Goal: Download file/media

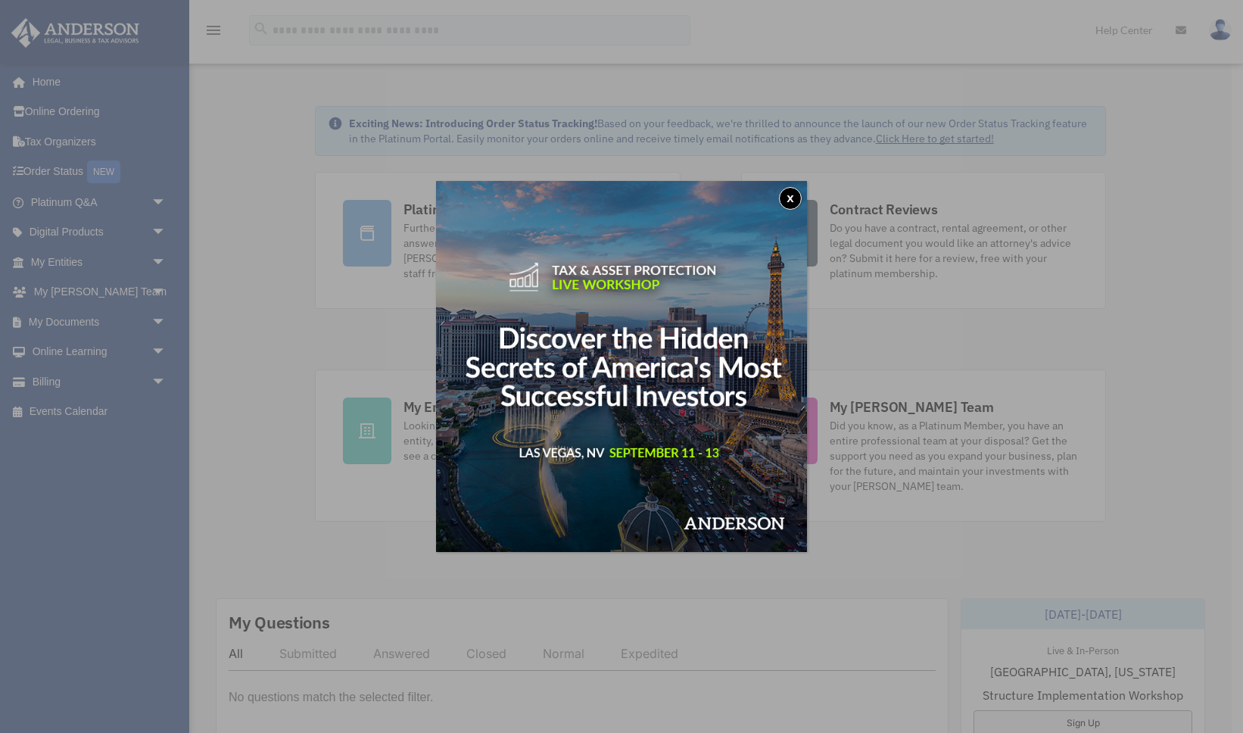
click at [794, 198] on button "x" at bounding box center [790, 198] width 23 height 23
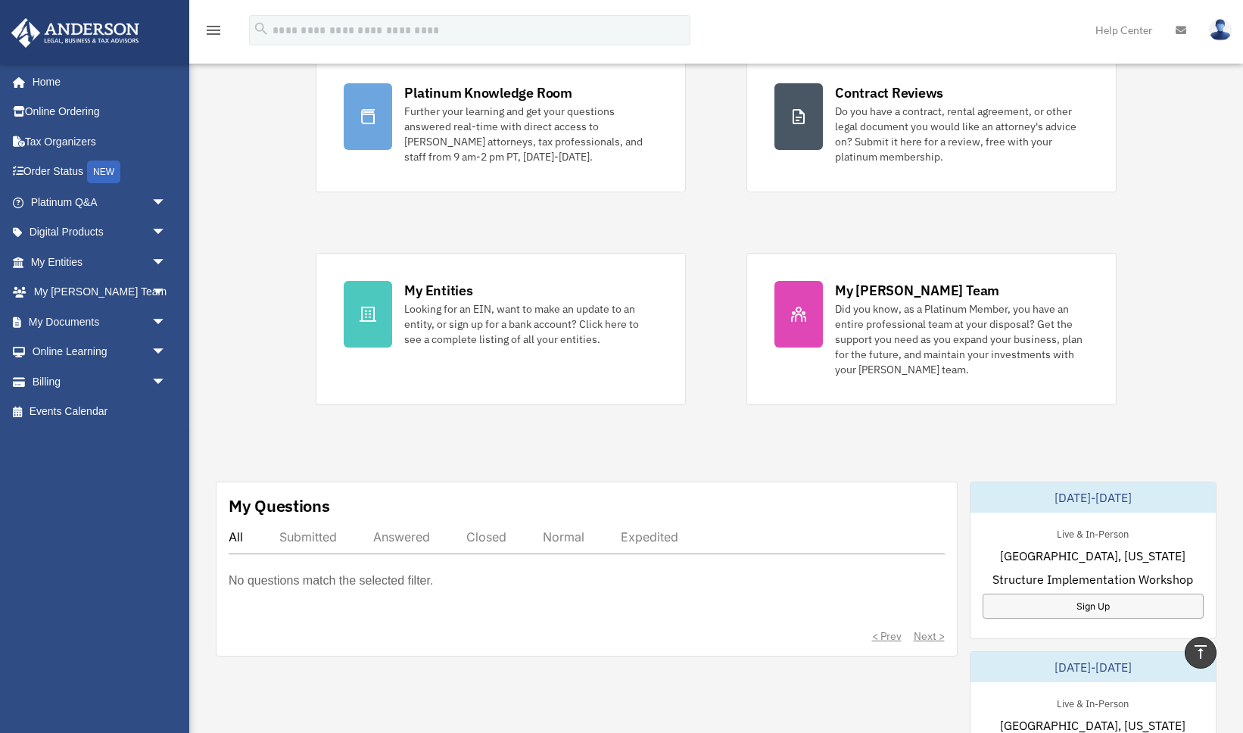
scroll to position [17, 0]
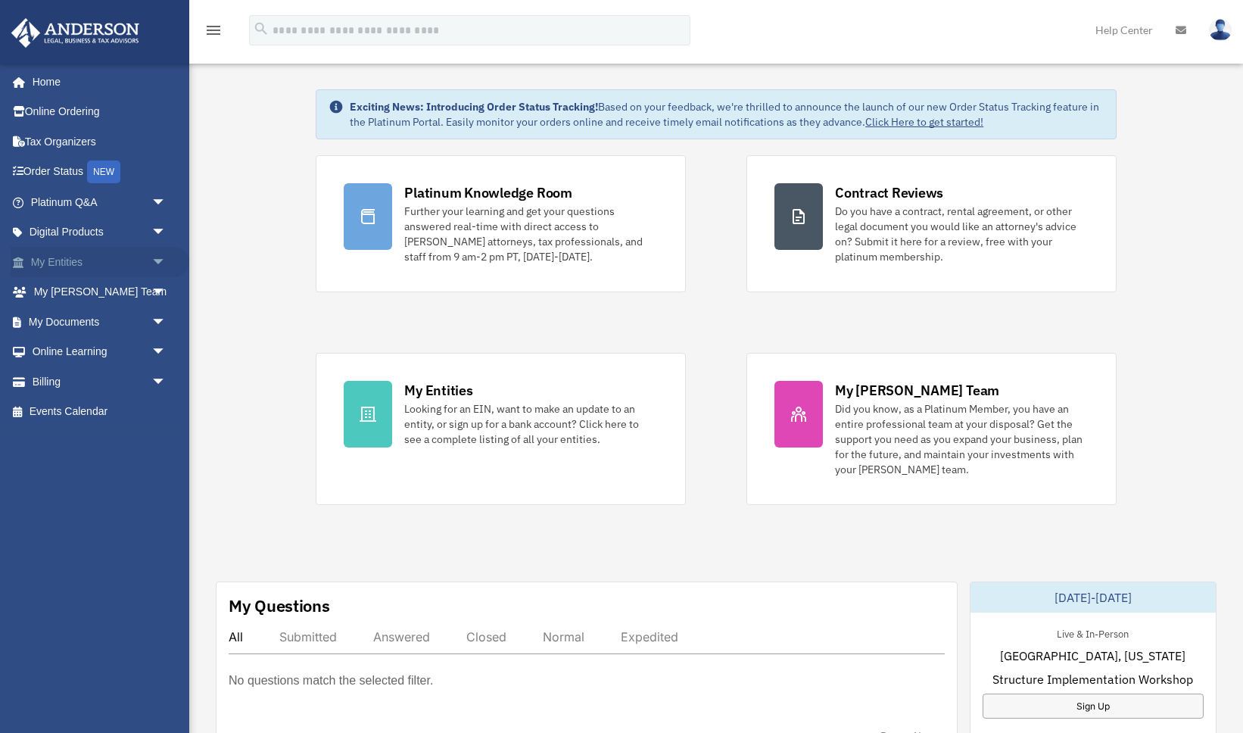
click at [155, 264] on span "arrow_drop_down" at bounding box center [166, 262] width 30 height 31
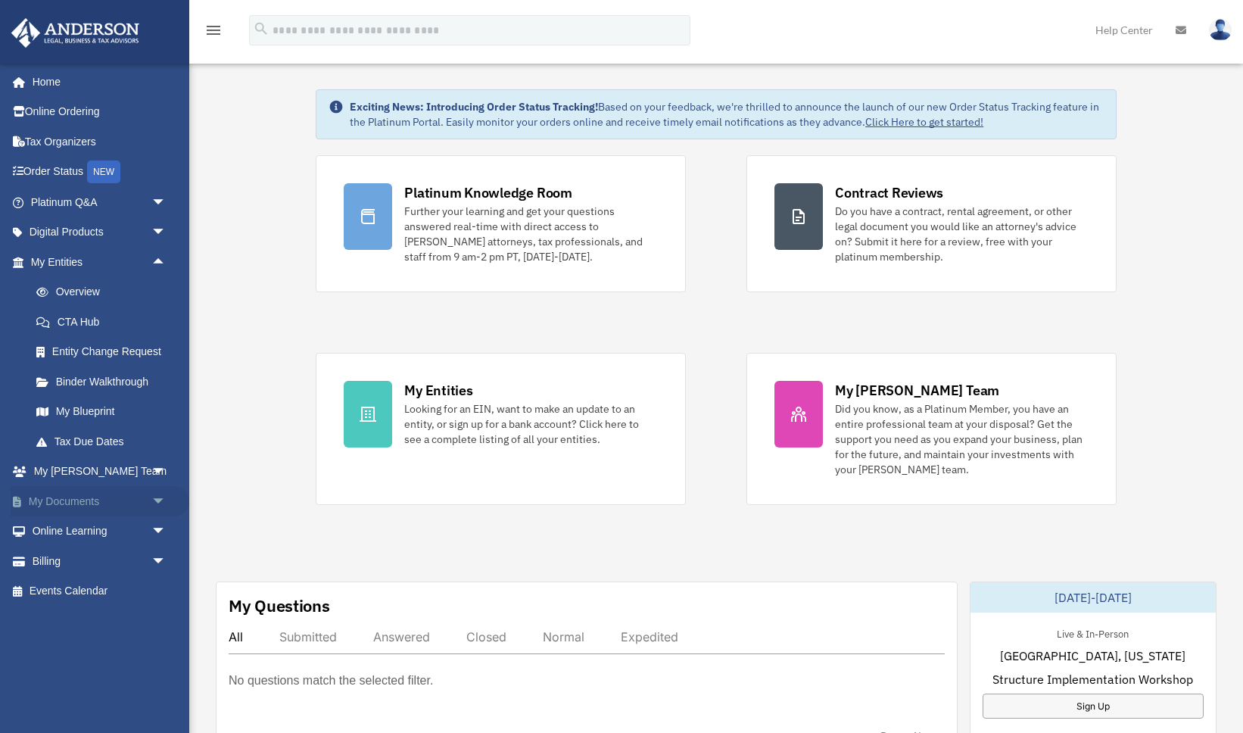
click at [153, 501] on span "arrow_drop_down" at bounding box center [166, 501] width 30 height 31
click at [102, 532] on link "Box" at bounding box center [105, 531] width 168 height 30
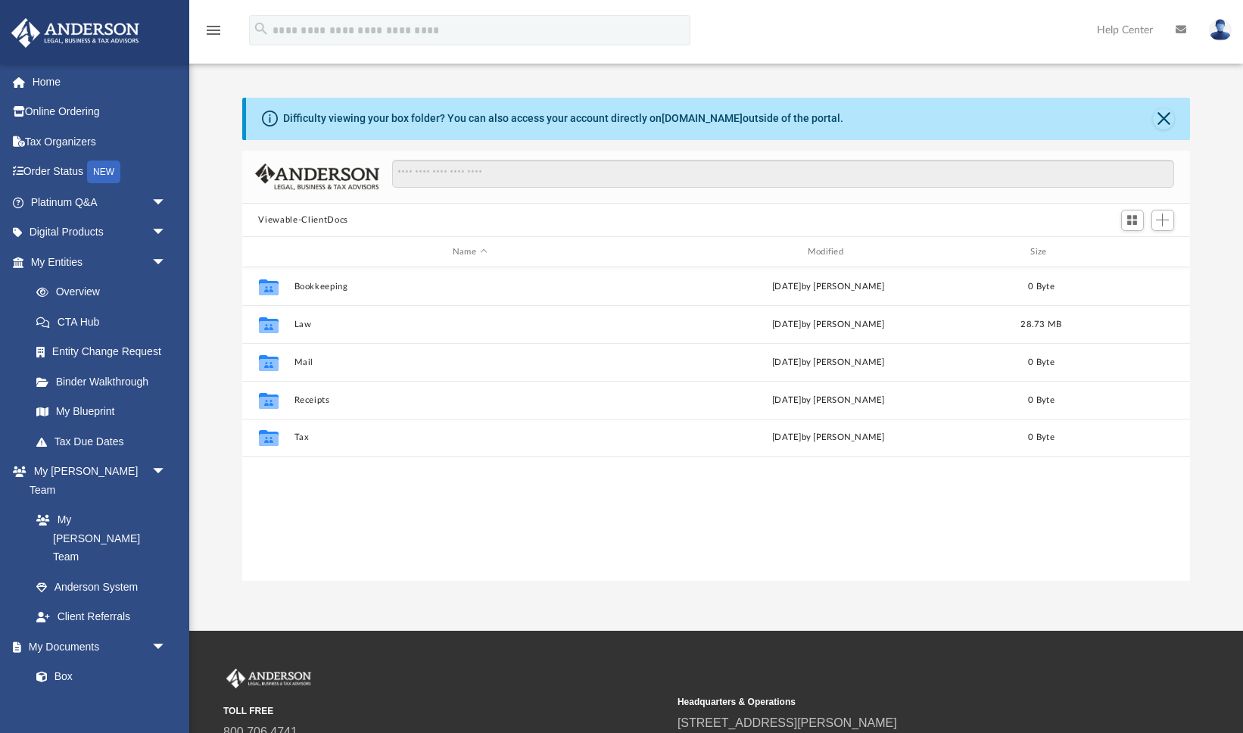
scroll to position [344, 948]
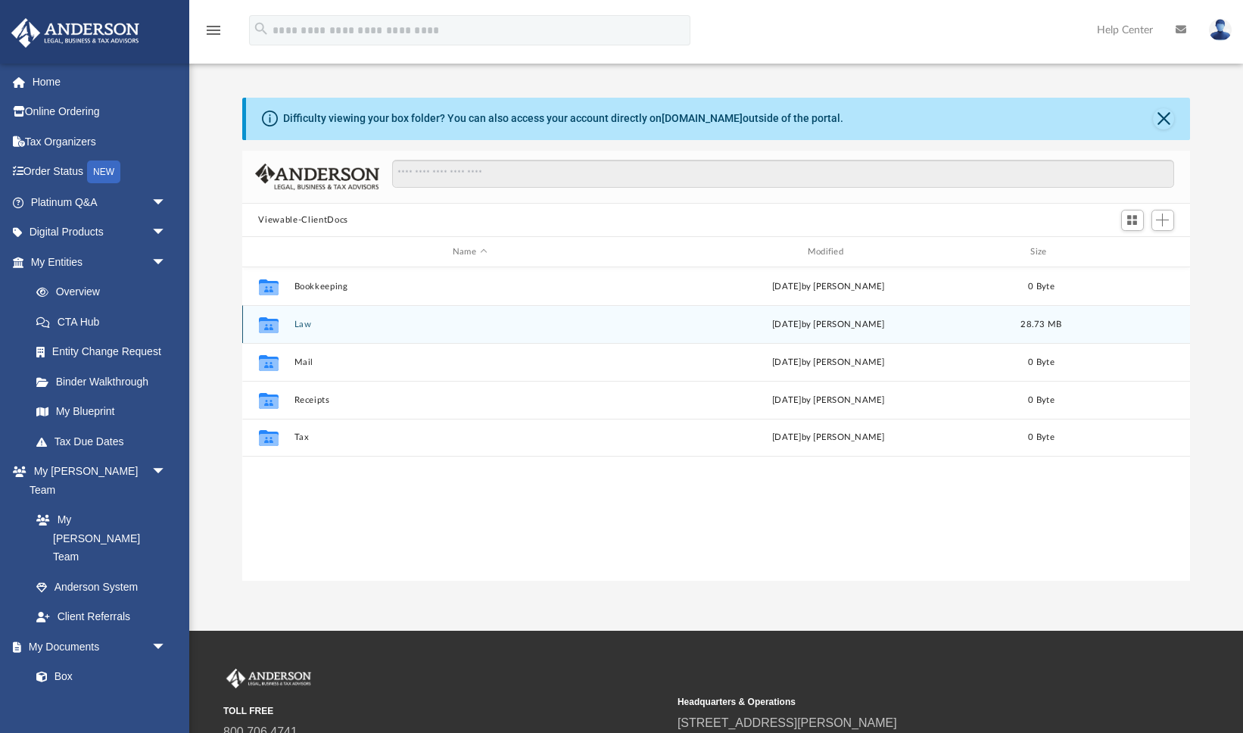
click at [341, 321] on button "Law" at bounding box center [470, 325] width 352 height 10
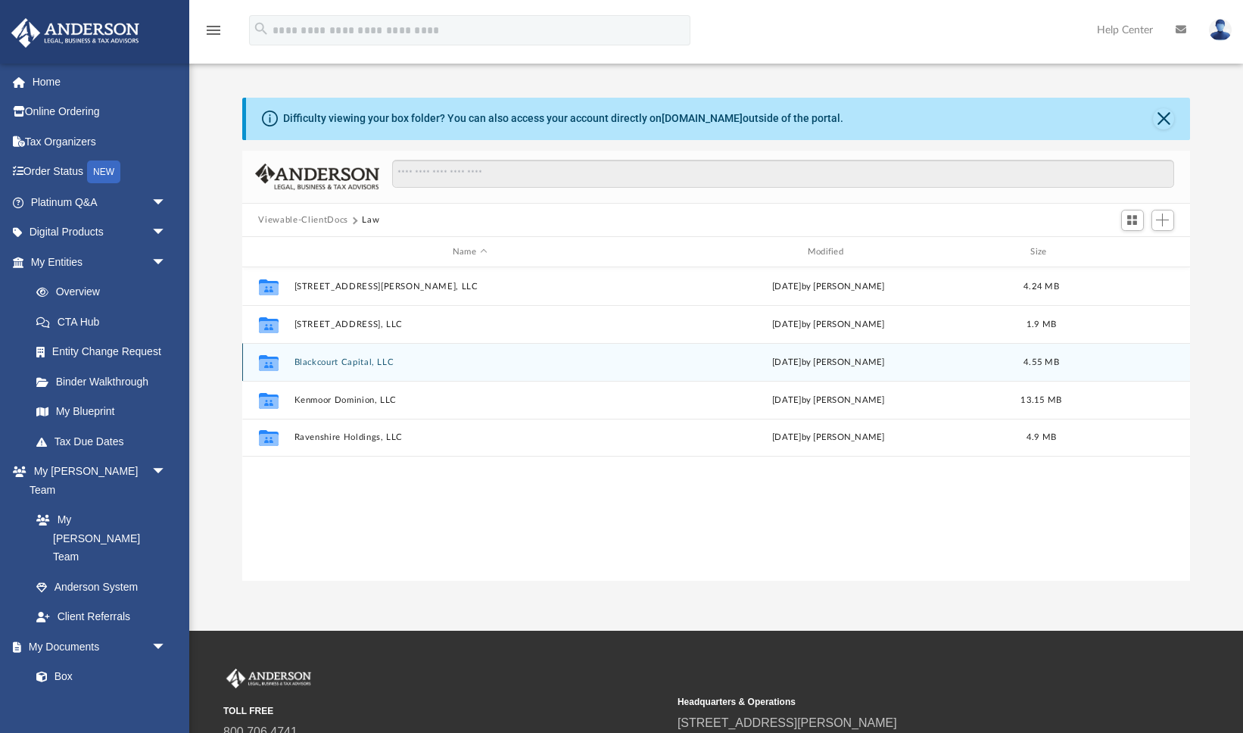
click at [376, 363] on button "Blackcourt Capital, LLC" at bounding box center [470, 362] width 352 height 10
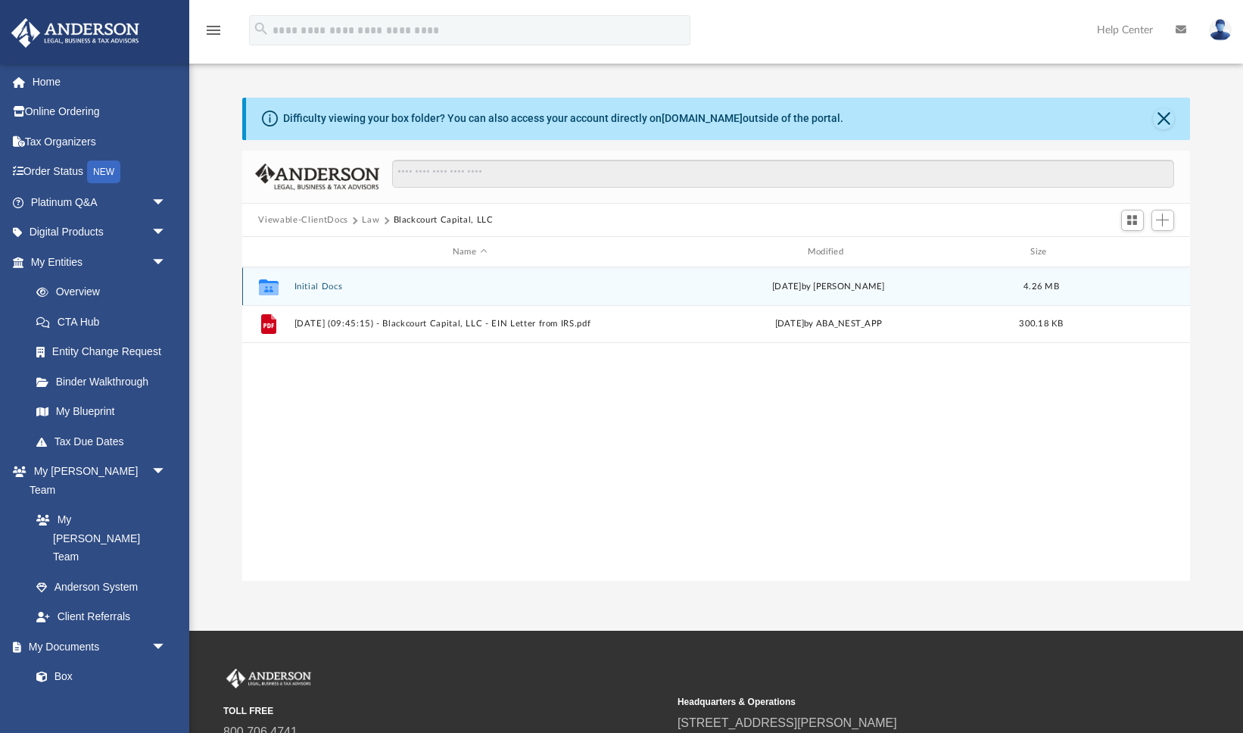
click at [326, 280] on div "Collaborated Folder Initial Docs Fri Aug 29 2025 by Skye Lovelace 4.26 MB" at bounding box center [716, 286] width 949 height 38
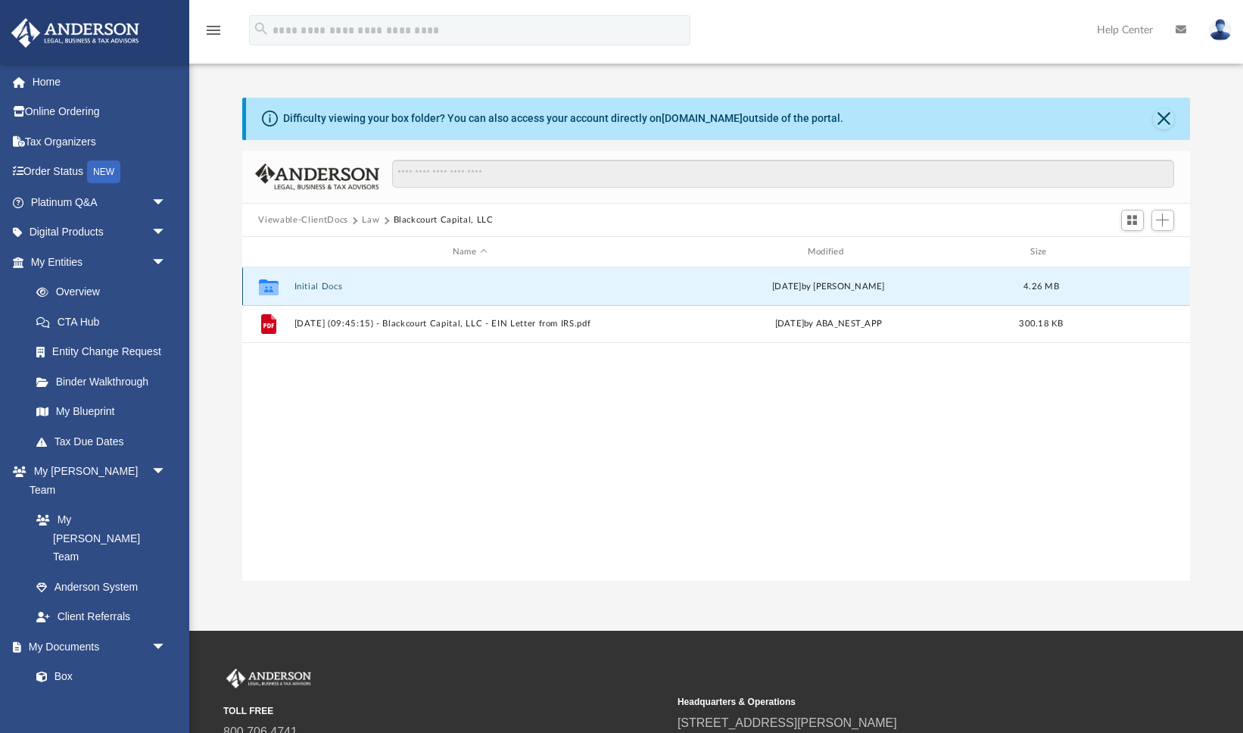
click at [323, 285] on button "Initial Docs" at bounding box center [470, 287] width 352 height 10
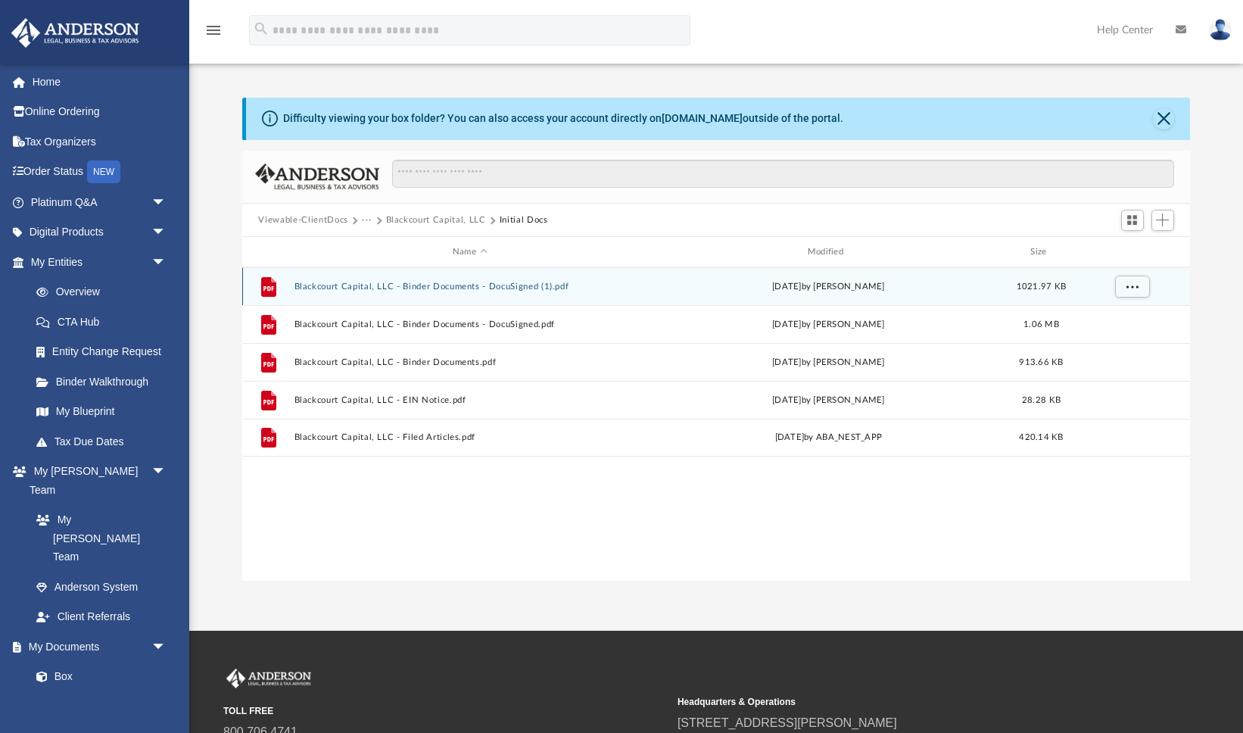
click at [525, 287] on button "Blackcourt Capital, LLC - Binder Documents - DocuSigned (1).pdf" at bounding box center [470, 287] width 352 height 10
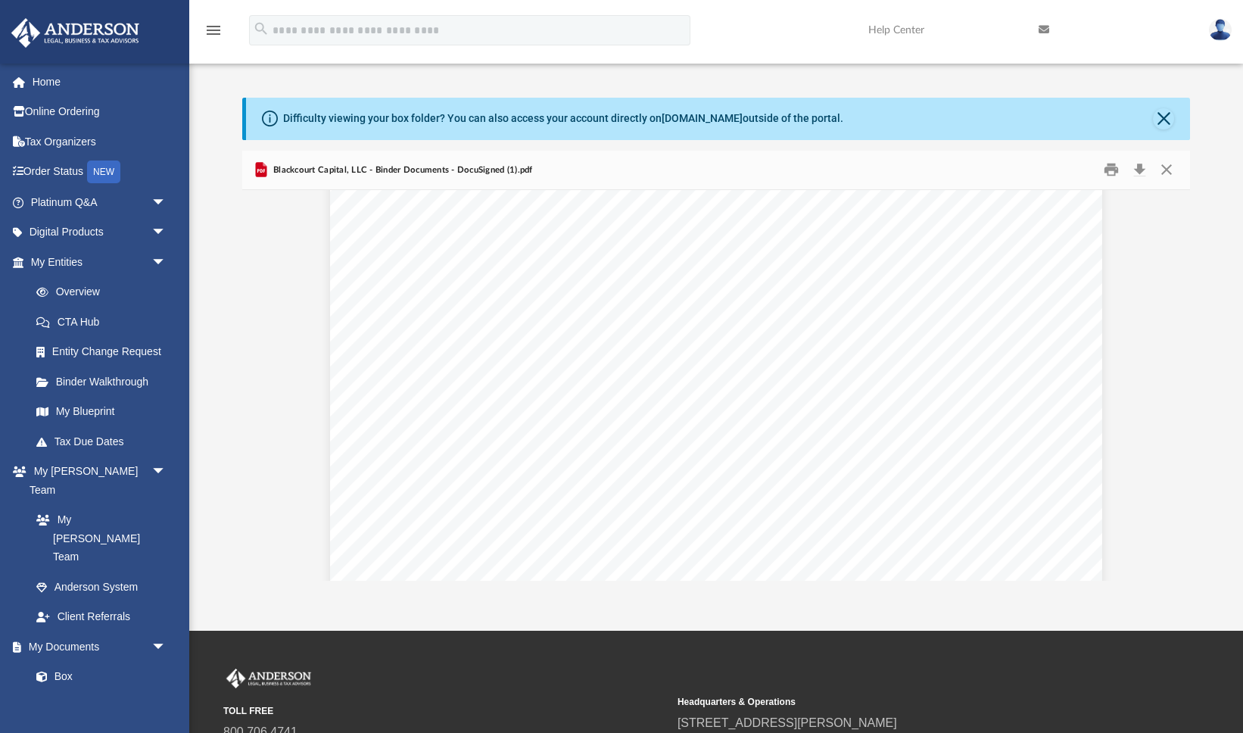
scroll to position [1321, 0]
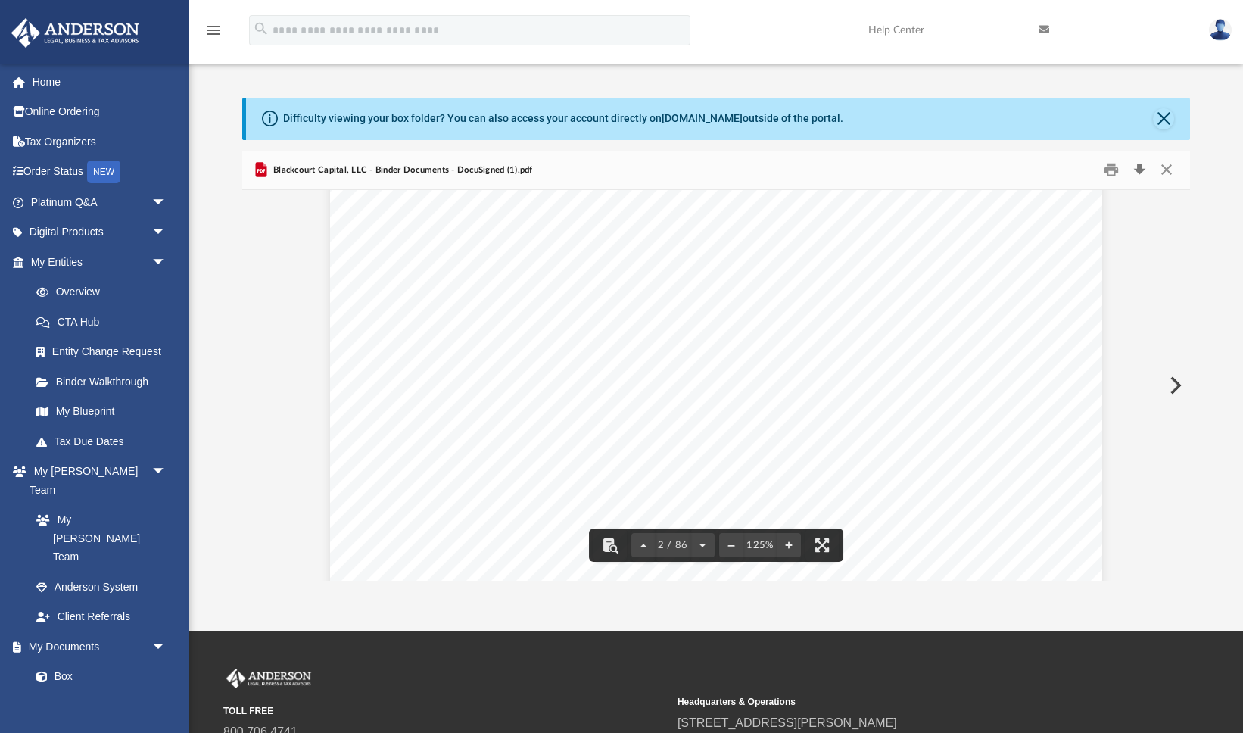
click at [1143, 173] on button "Download" at bounding box center [1140, 169] width 27 height 23
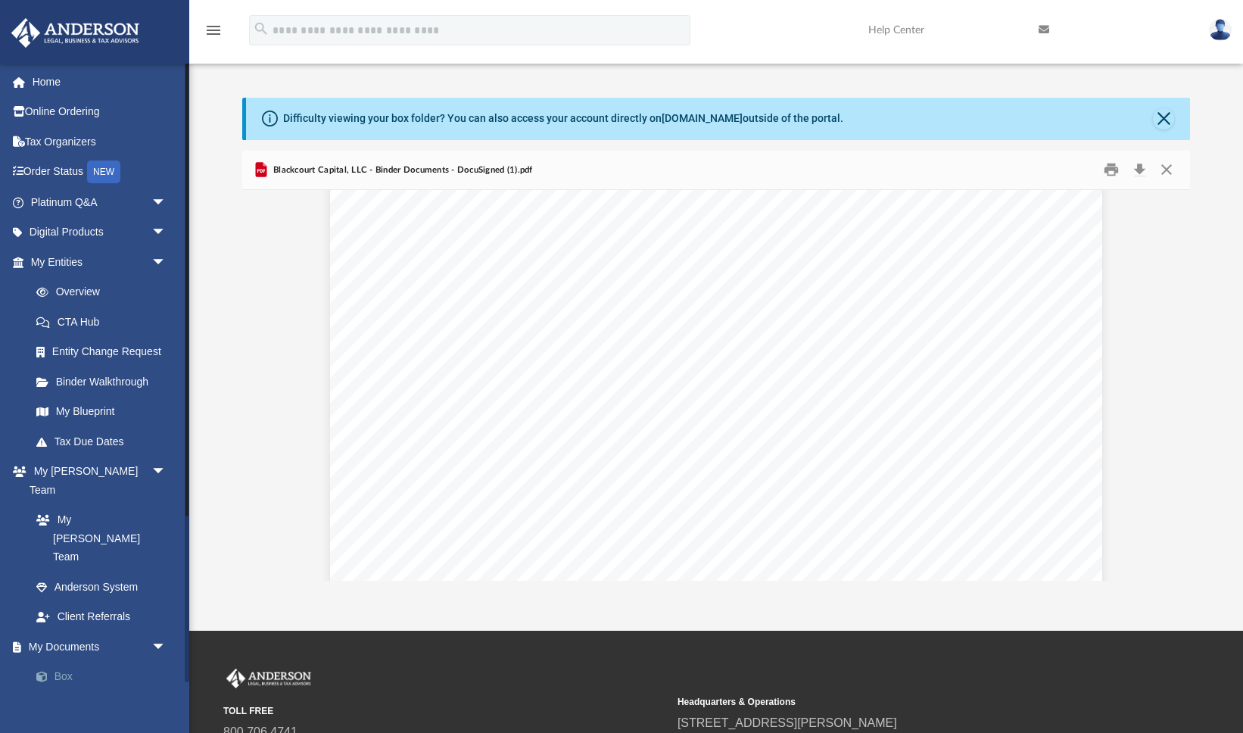
click at [74, 662] on link "Box" at bounding box center [105, 677] width 168 height 30
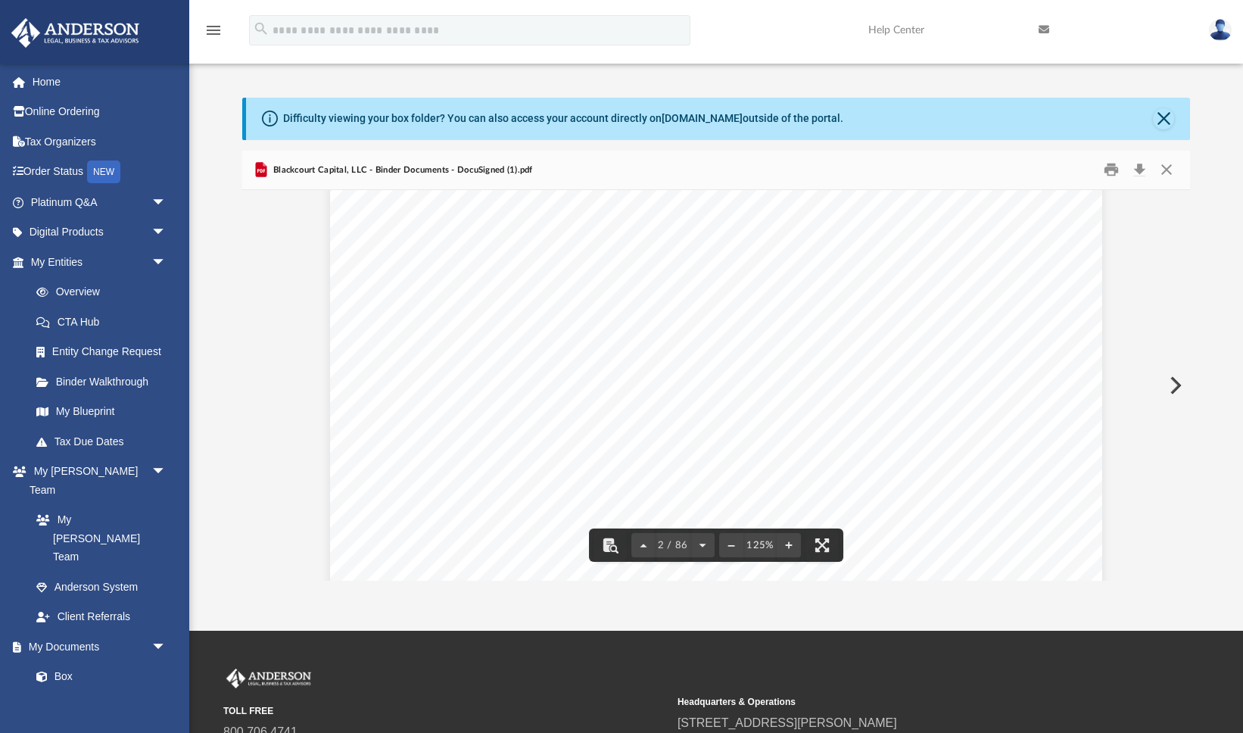
click at [213, 34] on icon "menu" at bounding box center [213, 30] width 18 height 18
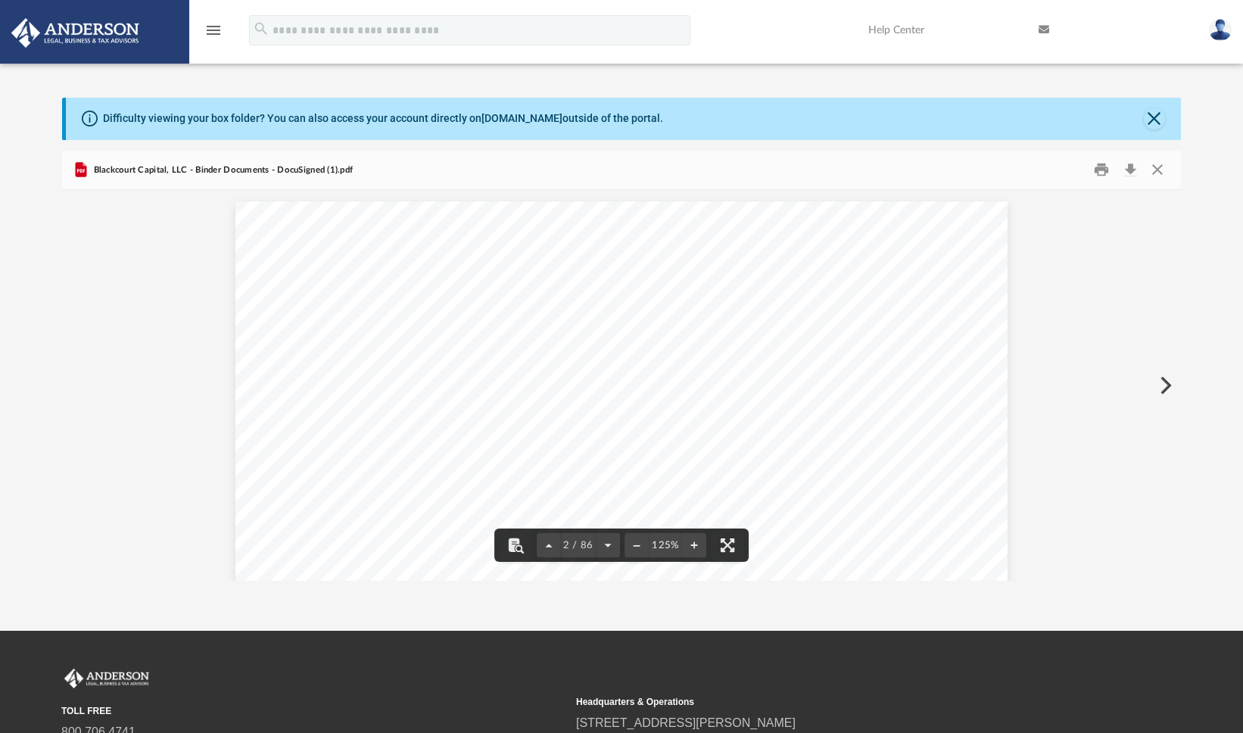
scroll to position [1, 1]
click at [217, 34] on icon "menu" at bounding box center [213, 30] width 18 height 18
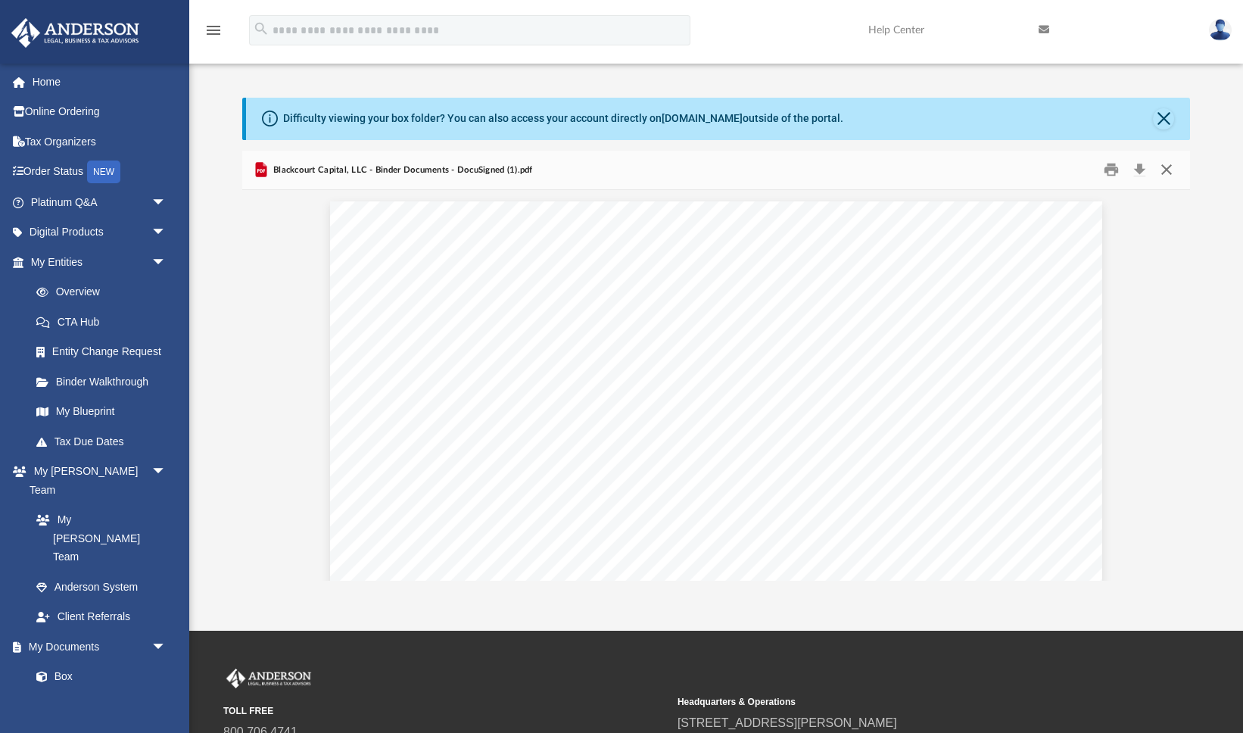
click at [1171, 169] on button "Close" at bounding box center [1166, 169] width 27 height 23
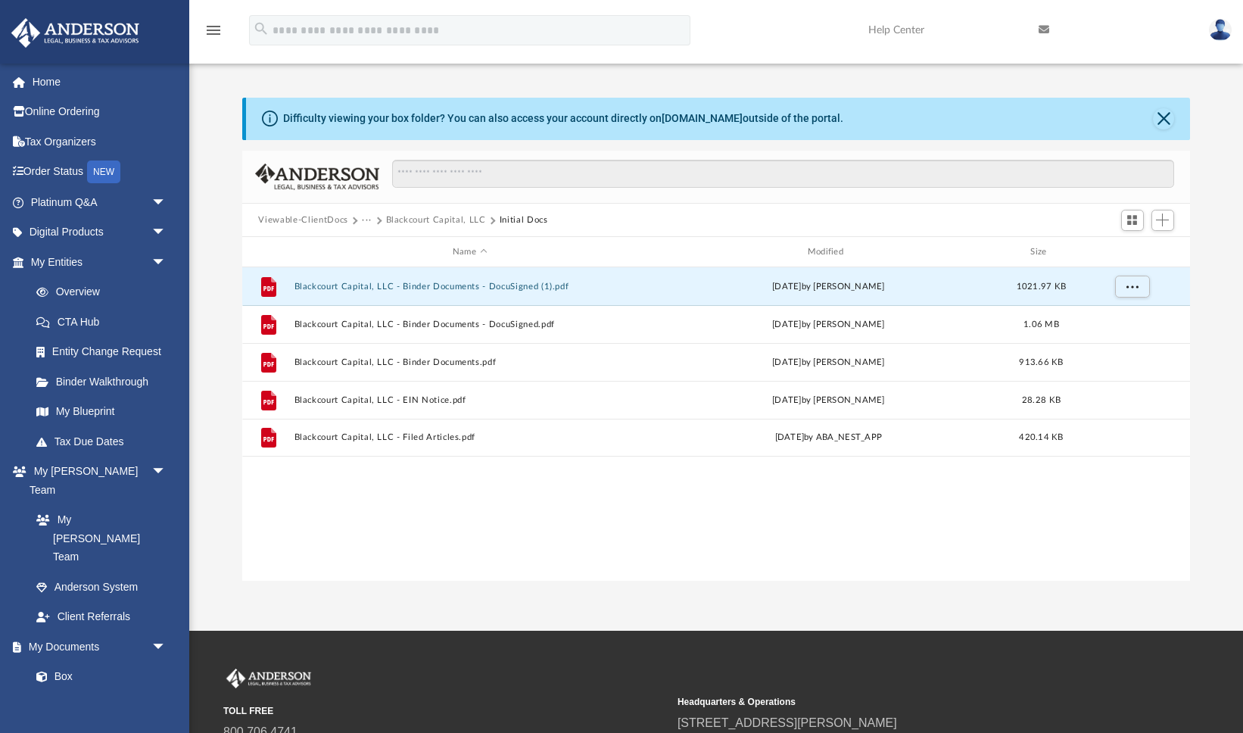
click at [367, 222] on button "···" at bounding box center [367, 221] width 10 height 14
click at [326, 225] on button "Viewable-ClientDocs" at bounding box center [302, 221] width 89 height 14
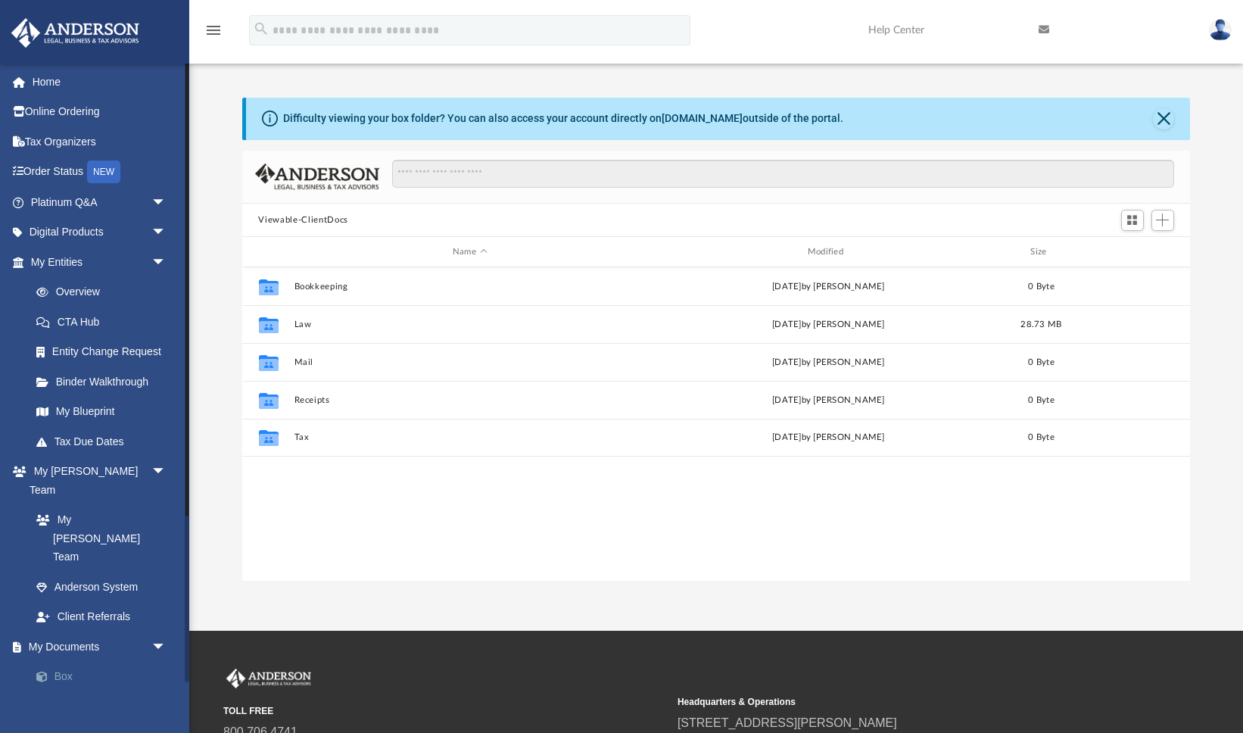
click at [86, 662] on link "Box" at bounding box center [105, 677] width 168 height 30
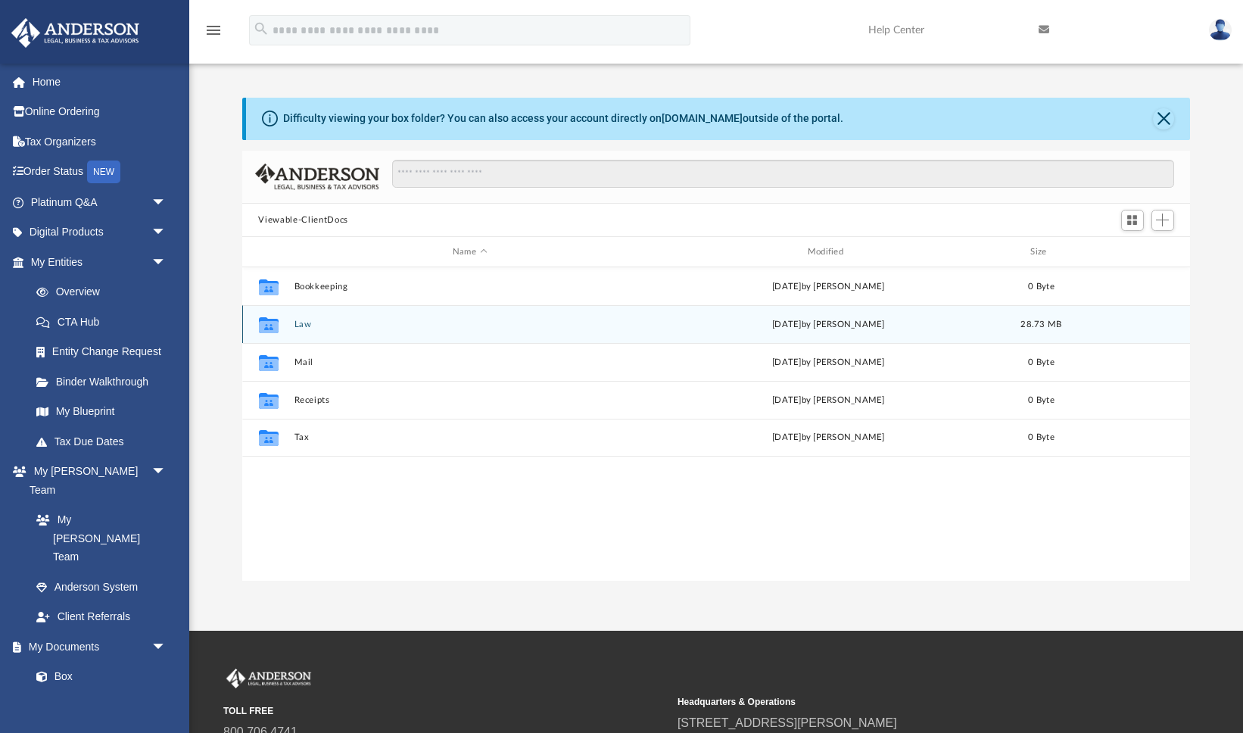
click at [304, 332] on div "Collaborated Folder Law Fri Aug 29 2025 by Skye Lovelace 28.73 MB" at bounding box center [716, 324] width 949 height 38
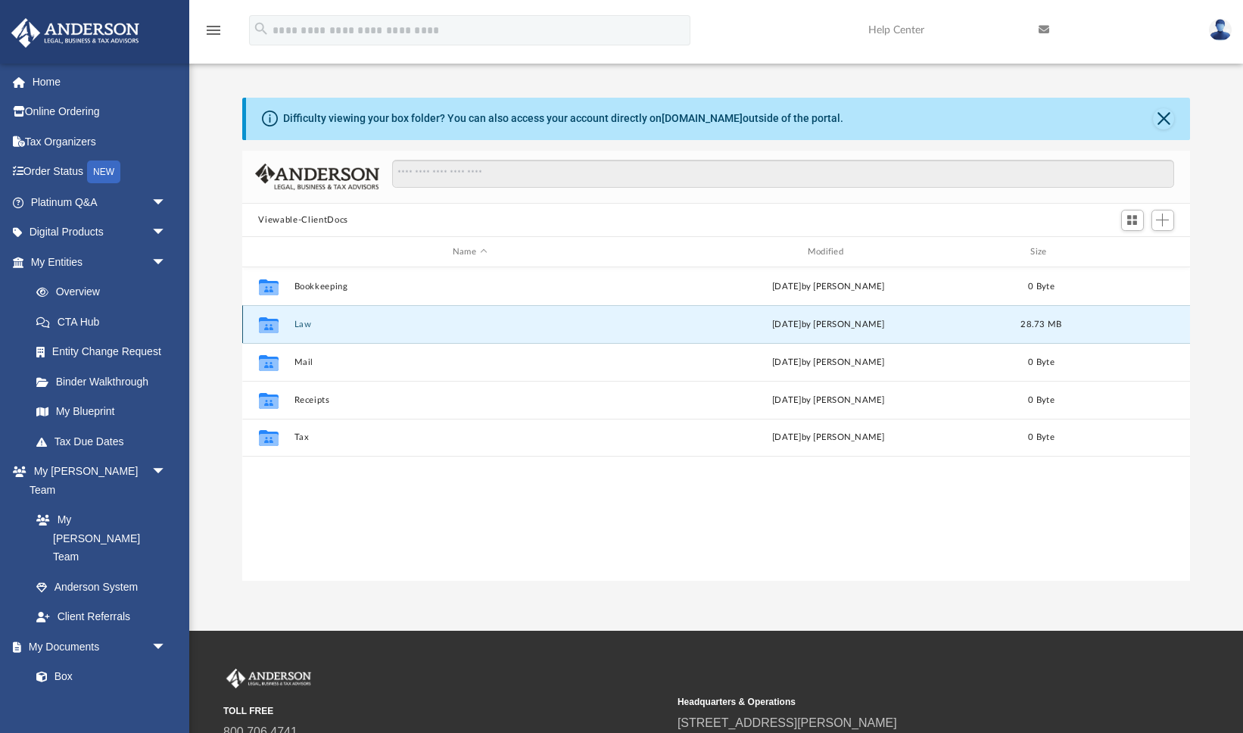
click at [303, 326] on button "Law" at bounding box center [470, 325] width 352 height 10
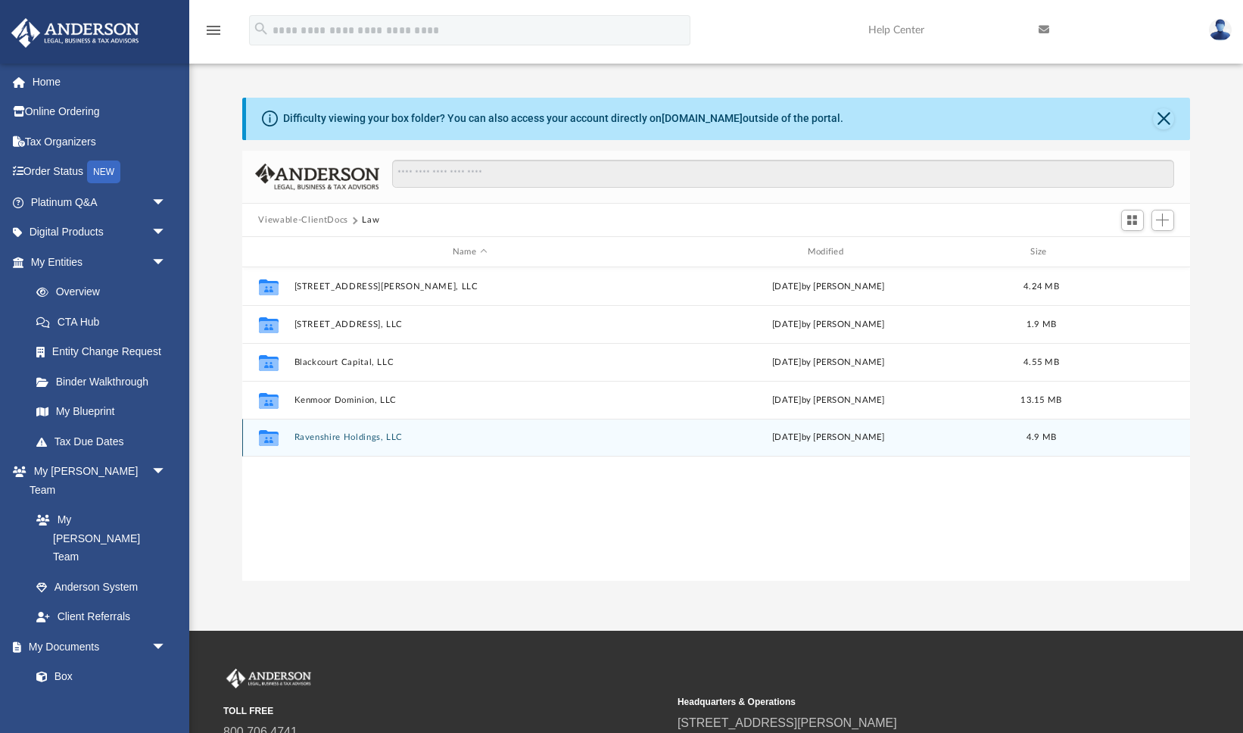
click at [339, 436] on button "Ravenshire Holdings, LLC" at bounding box center [470, 438] width 352 height 10
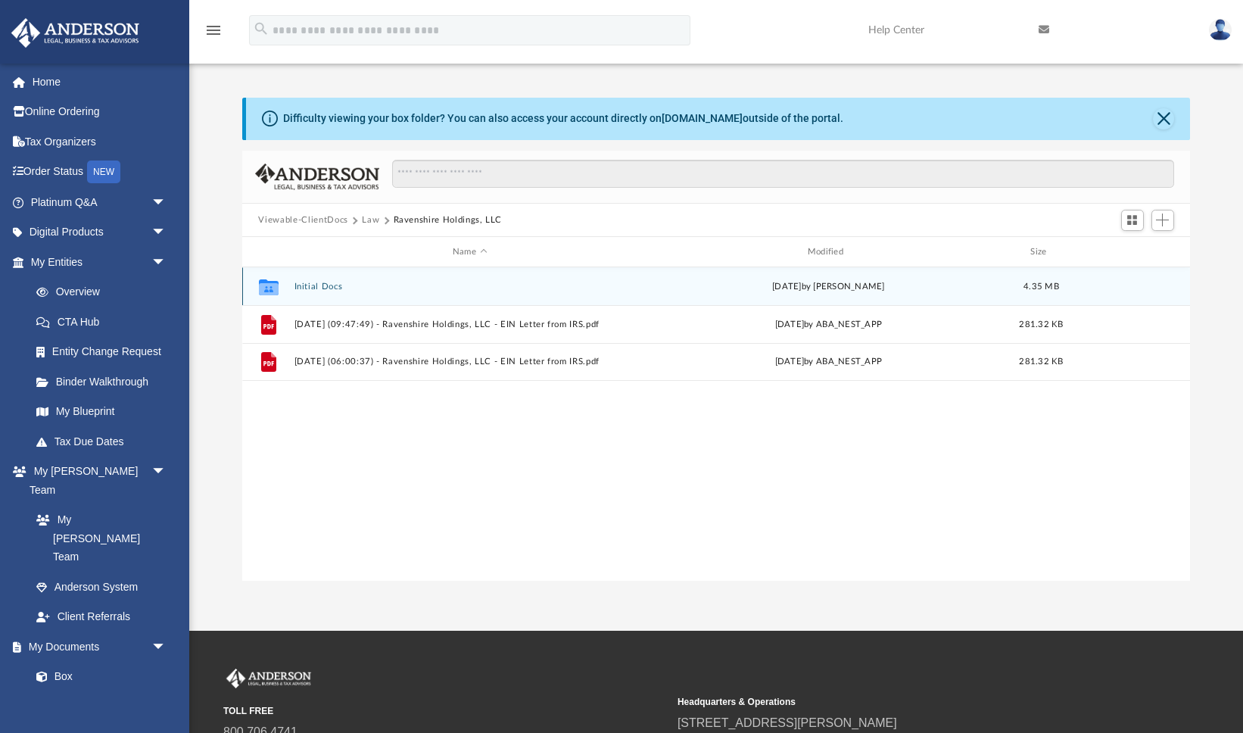
click at [316, 285] on button "Initial Docs" at bounding box center [470, 287] width 352 height 10
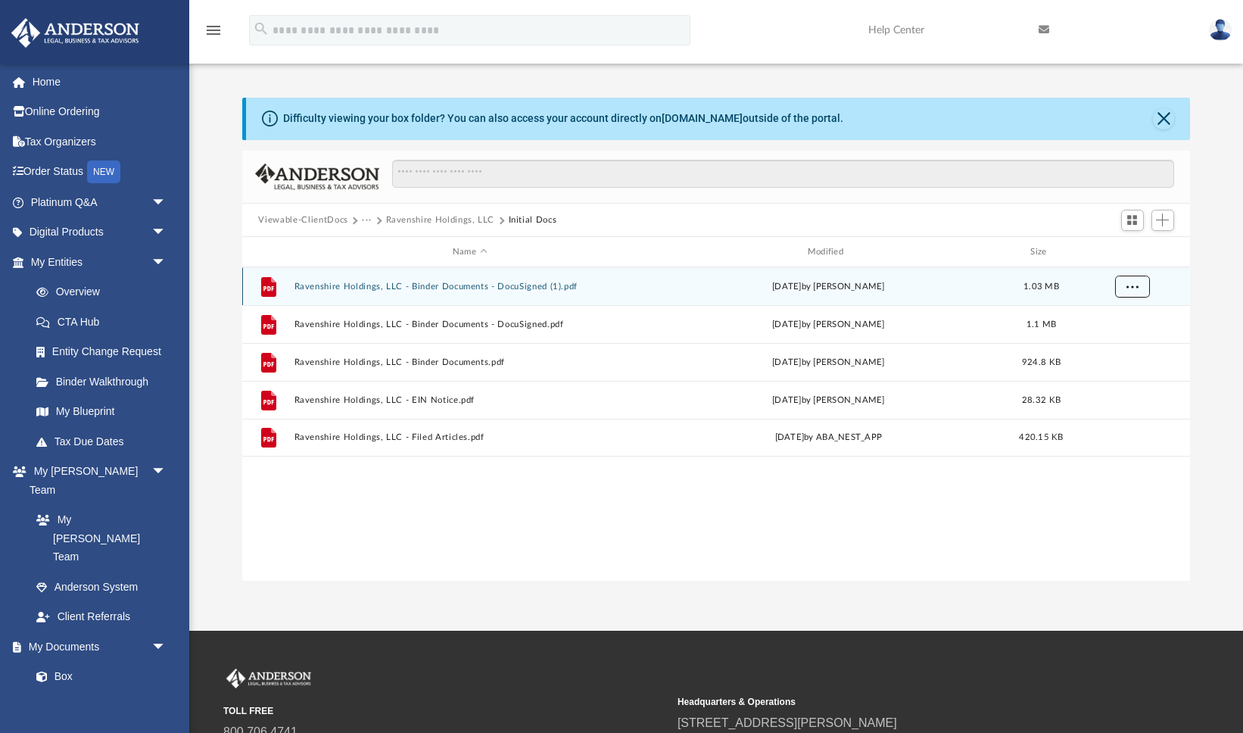
click at [1129, 289] on span "More options" at bounding box center [1132, 286] width 12 height 8
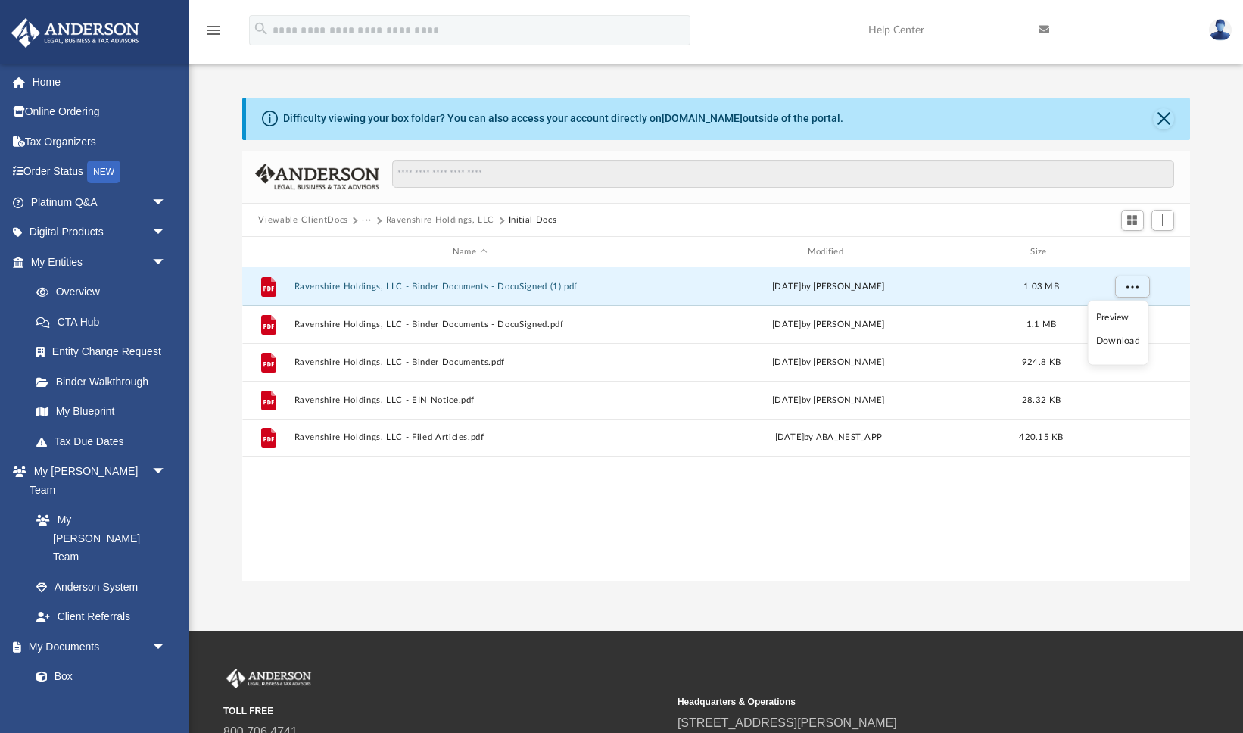
click at [1116, 343] on li "Download" at bounding box center [1119, 341] width 44 height 16
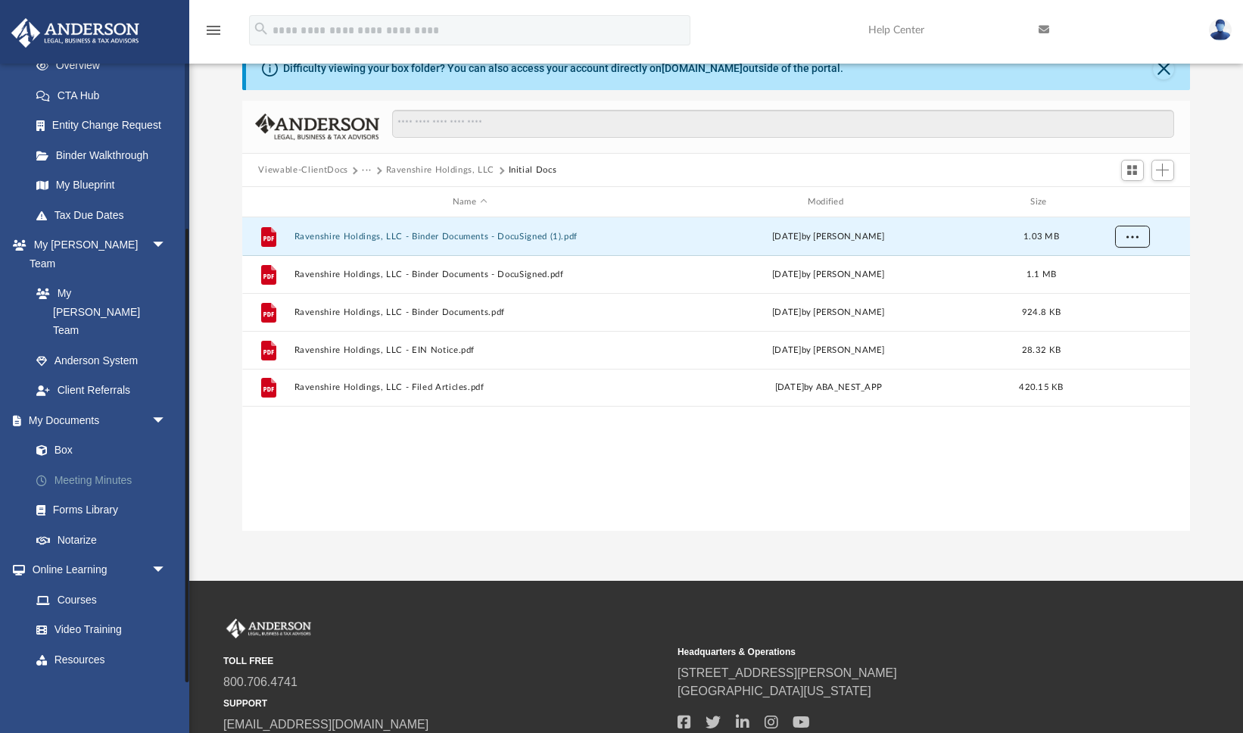
scroll to position [44, 0]
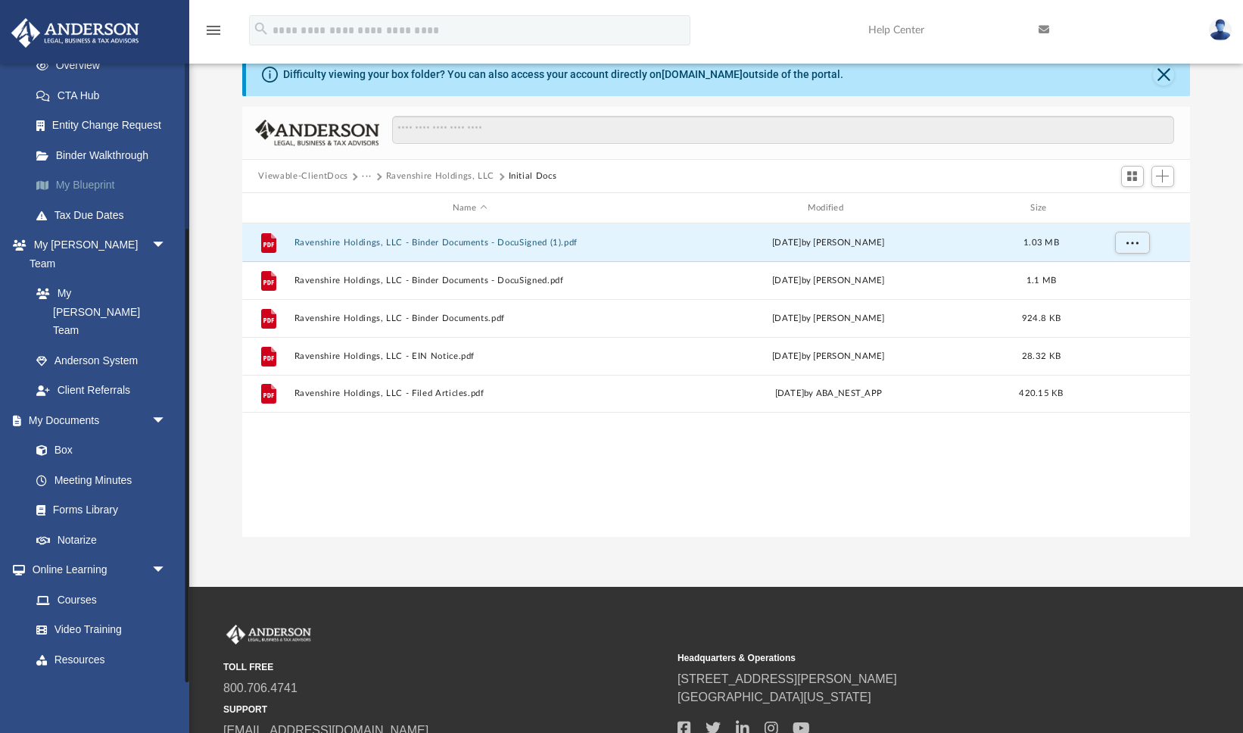
click at [100, 183] on link "My Blueprint" at bounding box center [105, 185] width 168 height 30
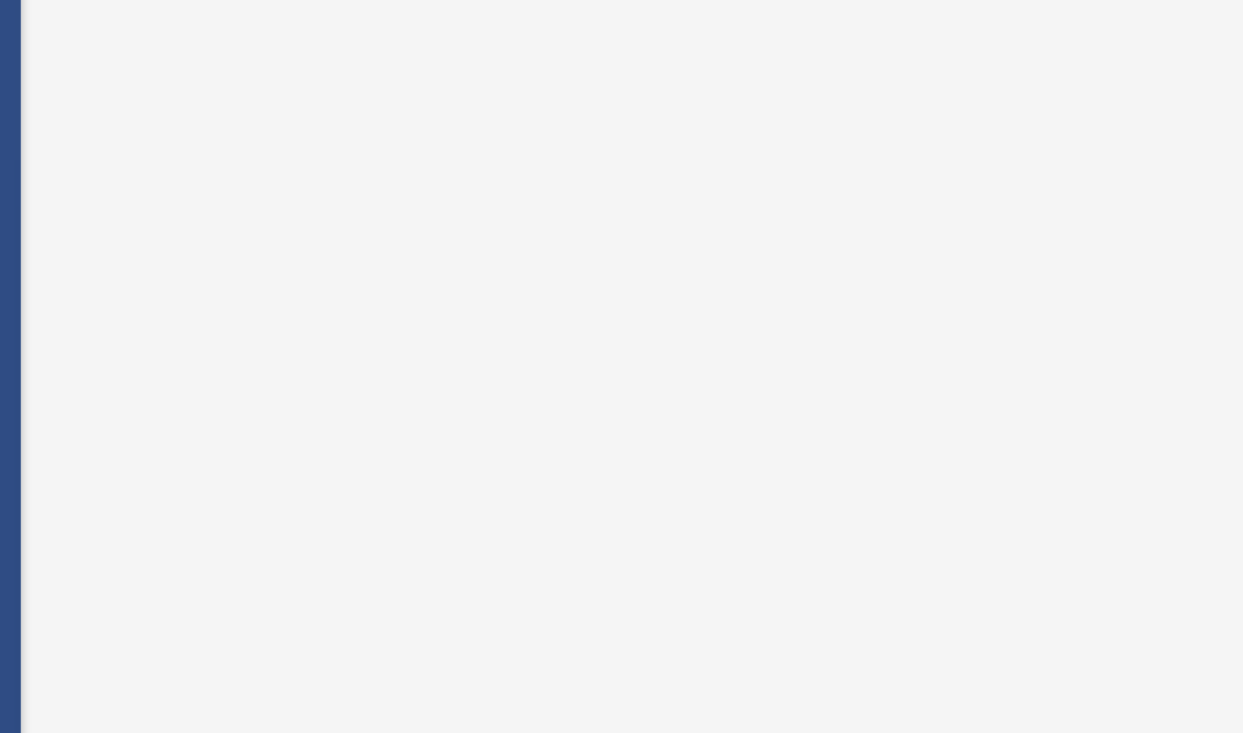
click at [253, 231] on div at bounding box center [716, 401] width 949 height 606
